Goal: Task Accomplishment & Management: Manage account settings

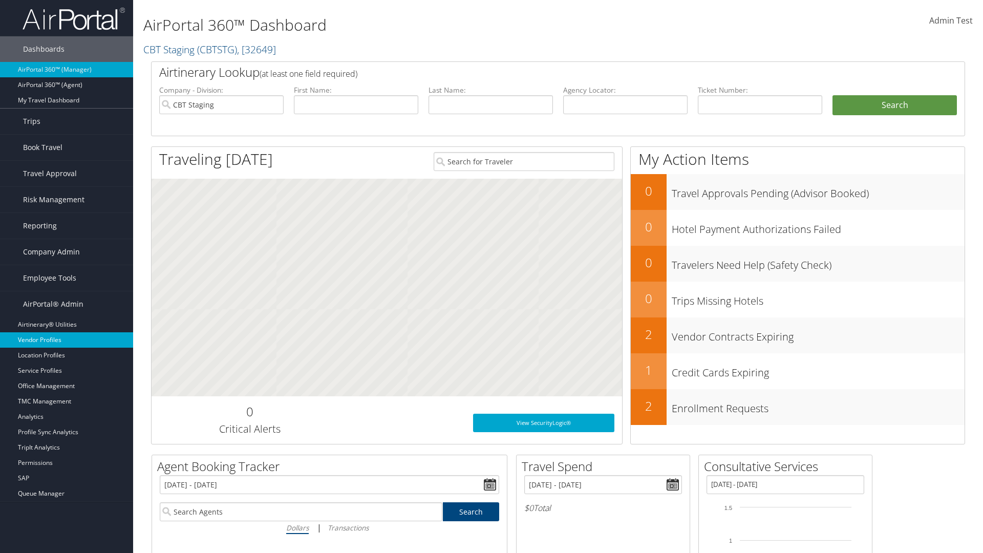
click at [67, 340] on link "Vendor Profiles" at bounding box center [66, 339] width 133 height 15
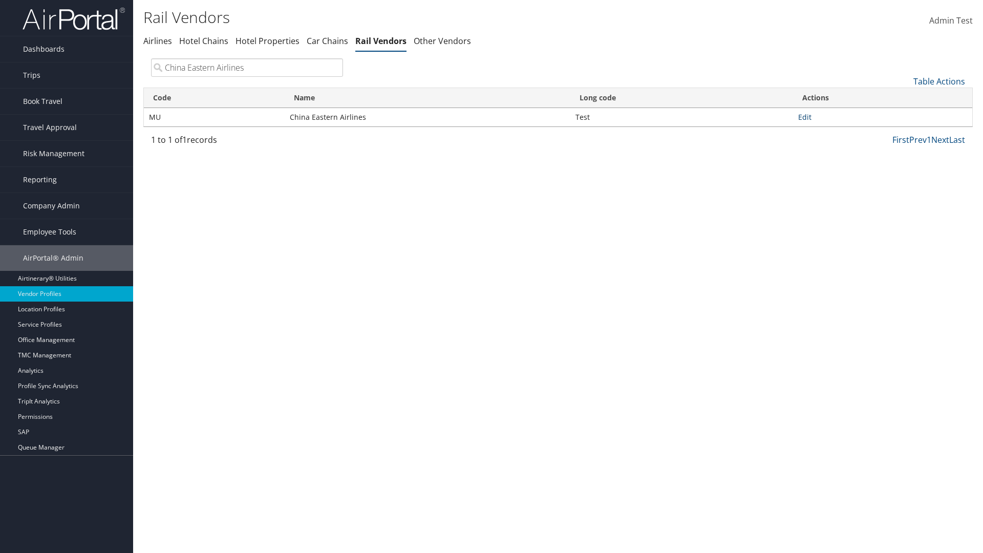
type input "China Eastern Airlines"
click at [804, 117] on link "Edit" at bounding box center [804, 117] width 13 height 10
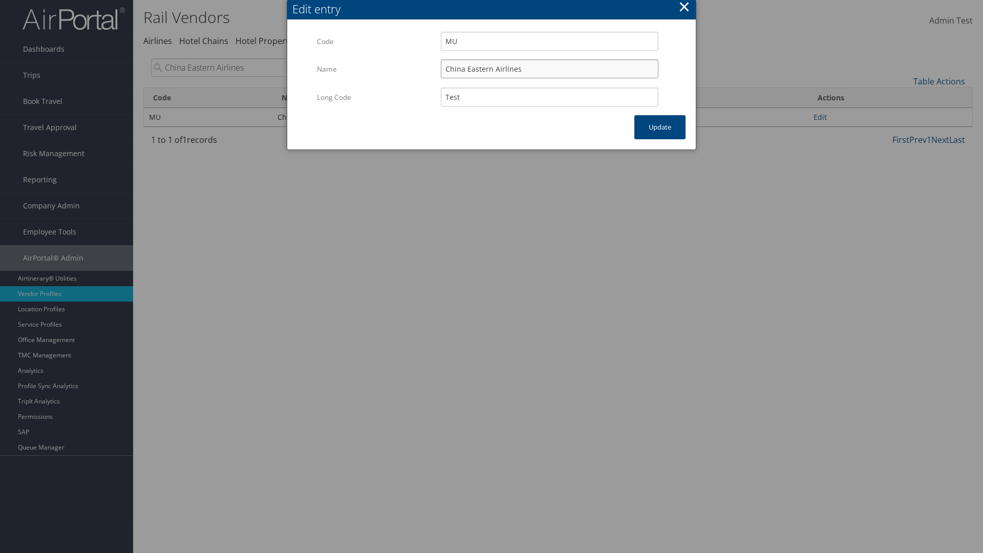
click at [549, 69] on input "China Eastern Airlines" at bounding box center [550, 68] width 218 height 19
type input "China Eastern Airlines"
click at [549, 97] on input "Test" at bounding box center [550, 97] width 218 height 19
